Goal: Navigation & Orientation: Understand site structure

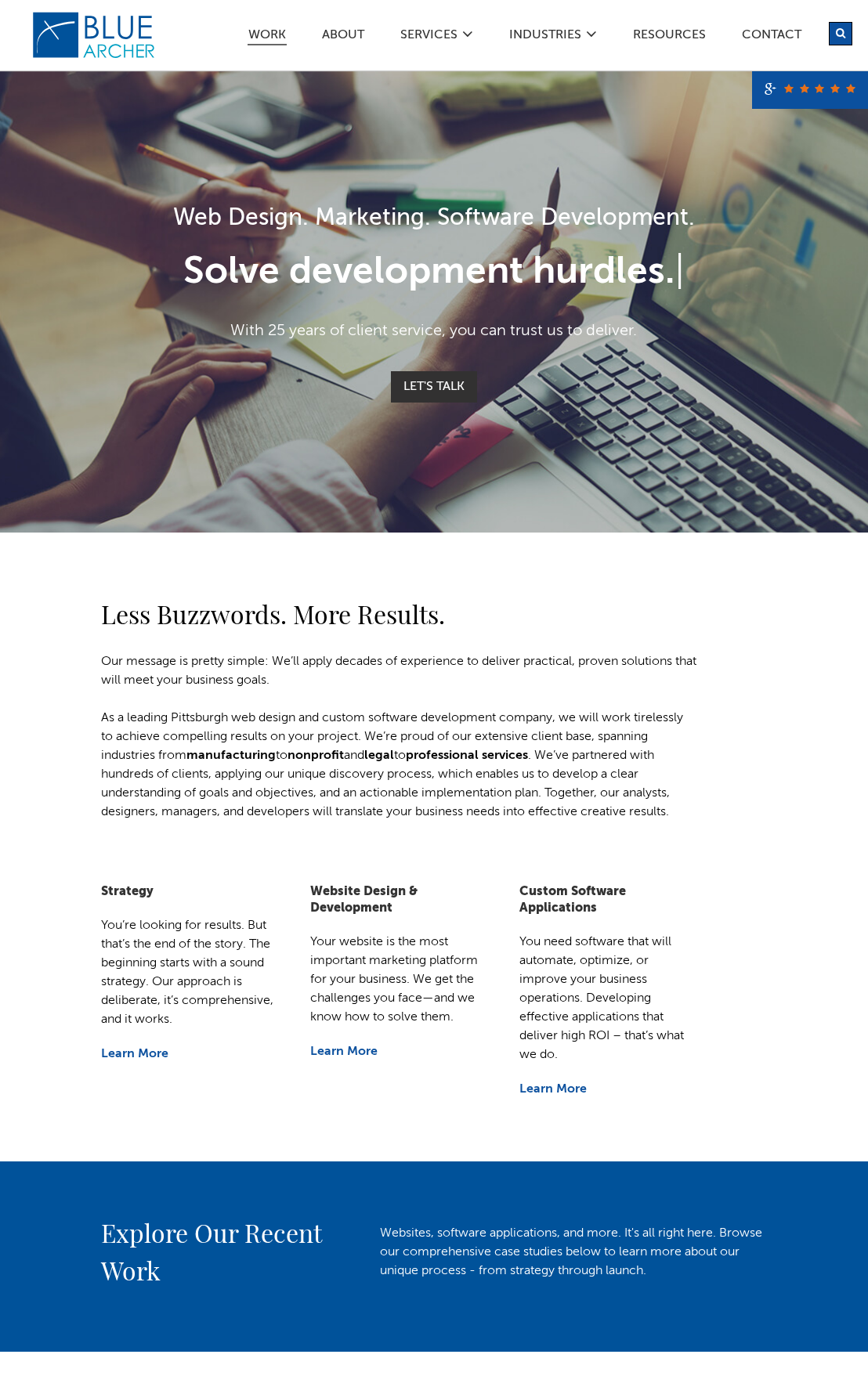
click at [267, 37] on span "Work" at bounding box center [267, 36] width 38 height 13
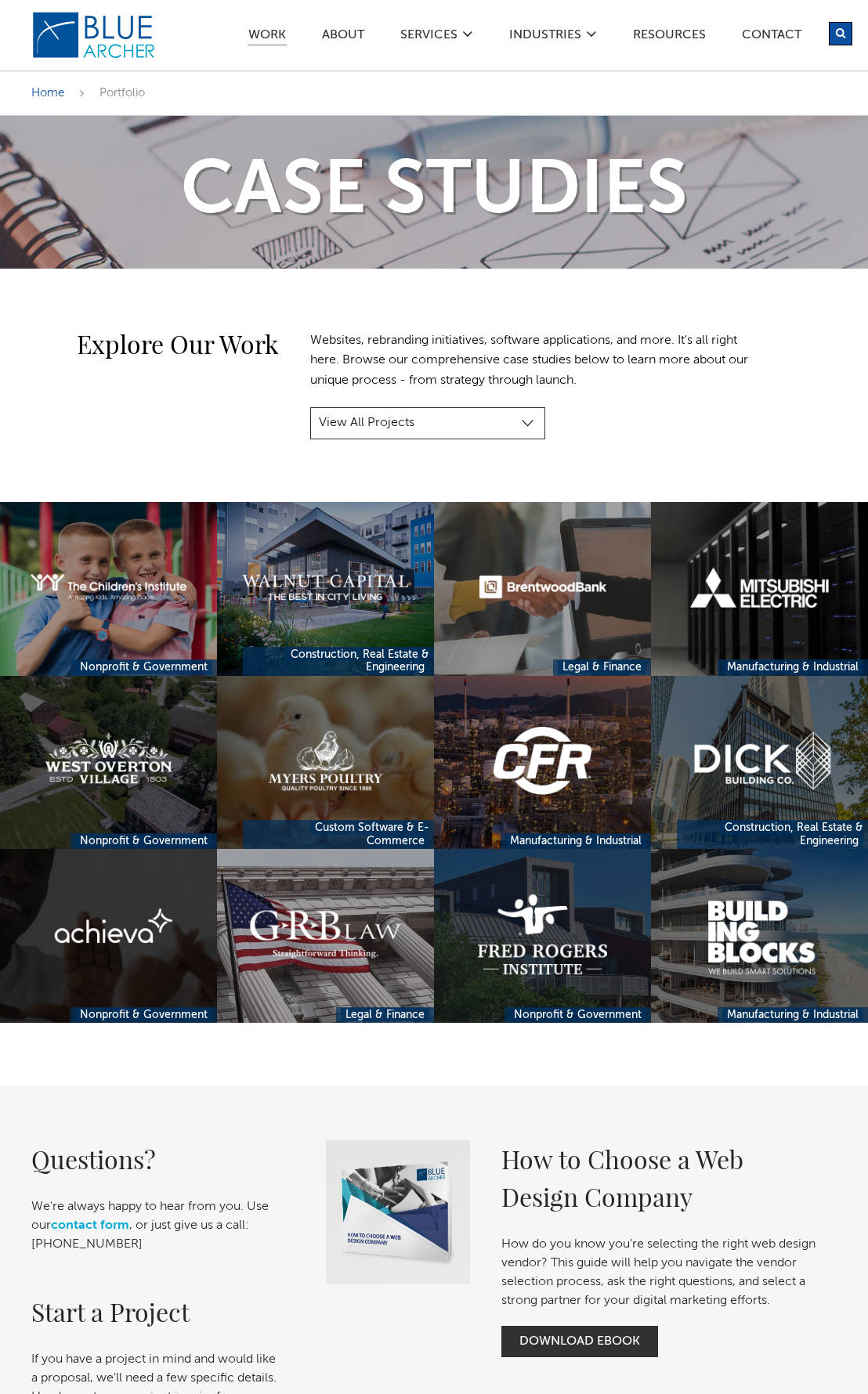
click at [108, 936] on link at bounding box center [108, 936] width 217 height 174
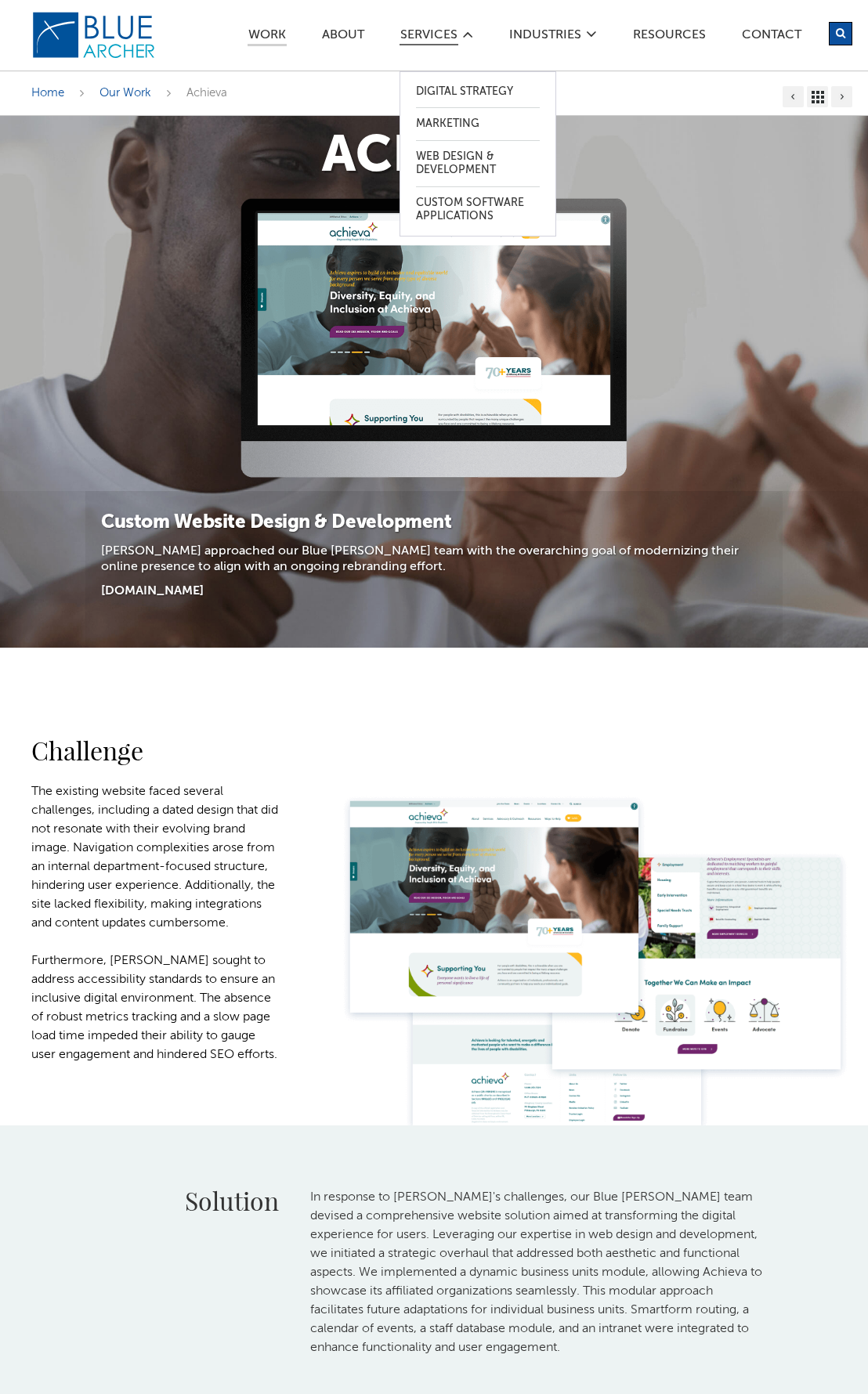
click at [428, 37] on span "SERVICES" at bounding box center [429, 36] width 57 height 13
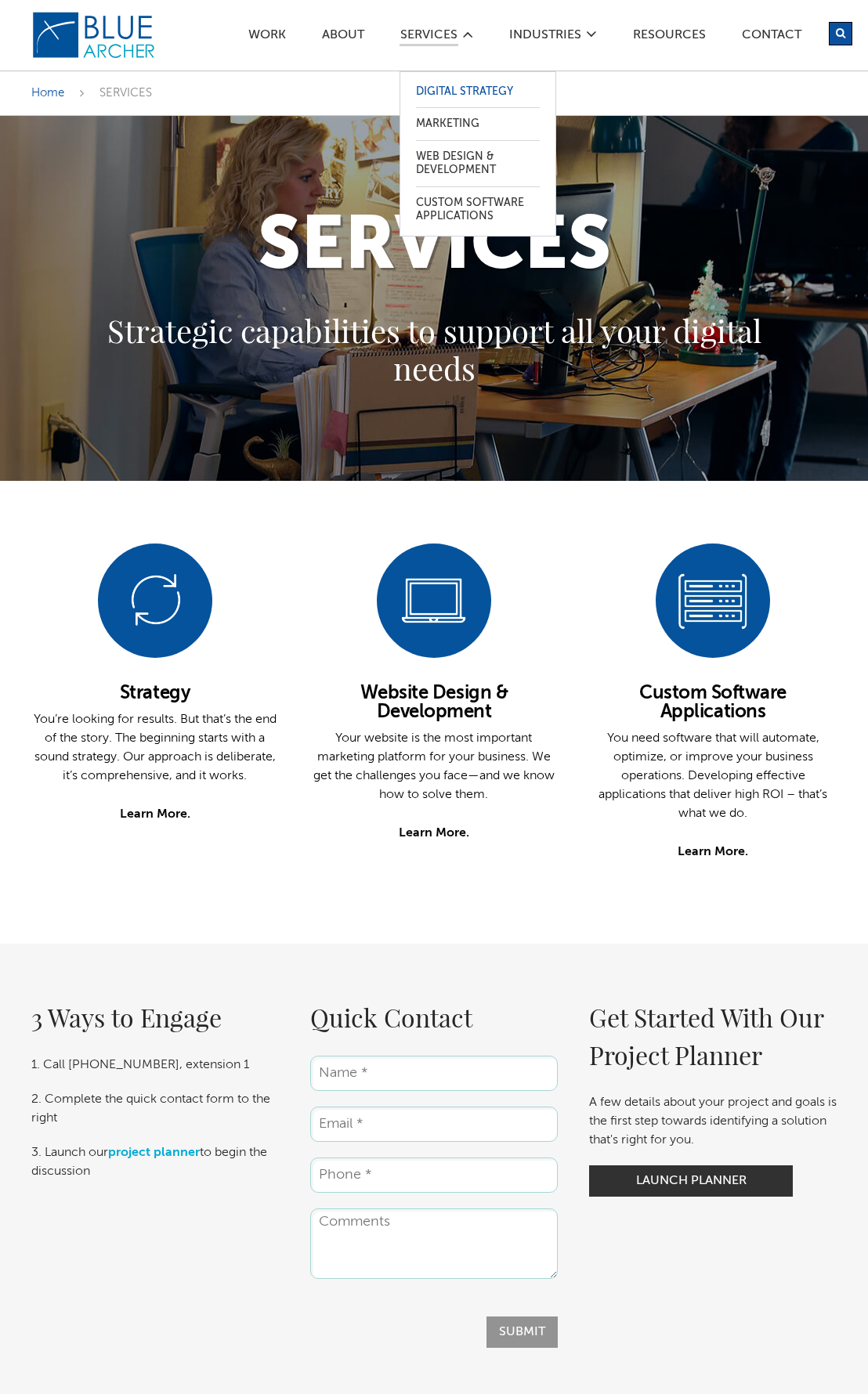
click at [478, 92] on span "Digital Strategy" at bounding box center [464, 92] width 97 height 11
